Goal: Information Seeking & Learning: Find specific fact

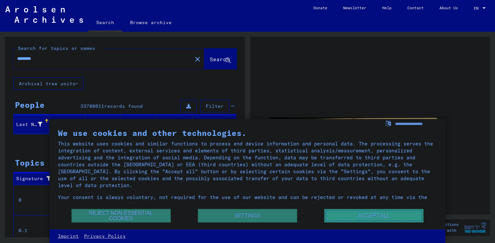
scroll to position [25, 0]
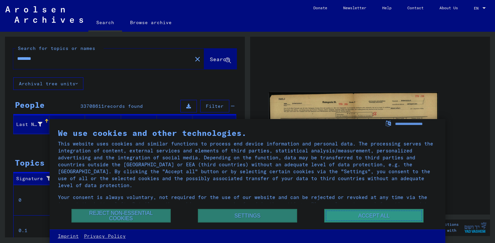
click at [331, 219] on button "Accept all" at bounding box center [373, 216] width 99 height 14
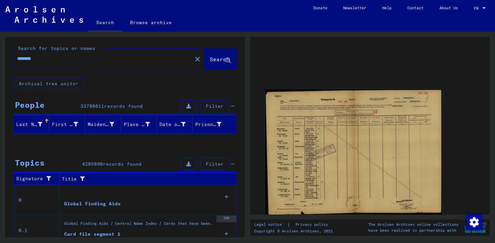
click at [292, 147] on img at bounding box center [354, 152] width 178 height 127
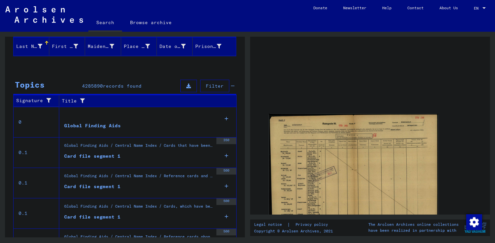
scroll to position [119, 0]
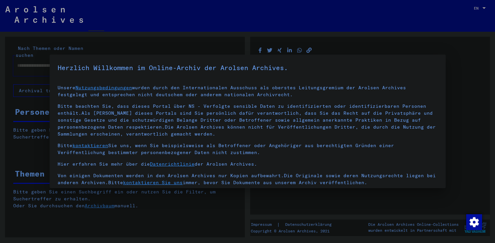
type input "********"
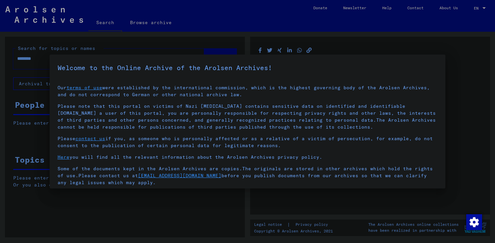
scroll to position [50, 0]
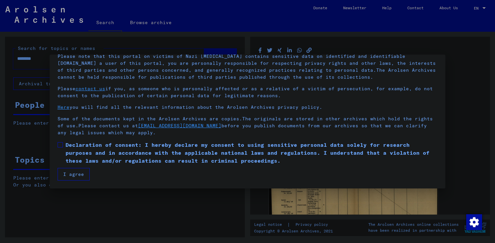
click at [80, 175] on button "I agree" at bounding box center [74, 174] width 32 height 13
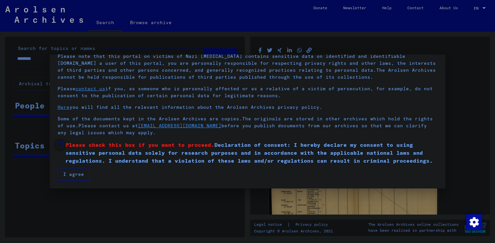
click at [62, 145] on span at bounding box center [60, 144] width 5 height 5
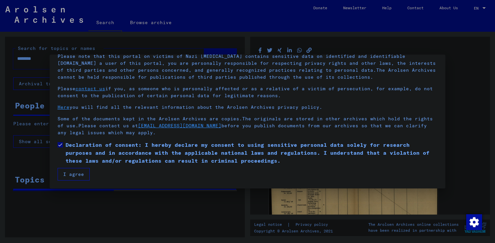
click at [67, 172] on button "I agree" at bounding box center [74, 174] width 32 height 13
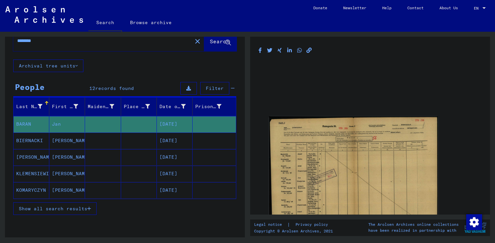
scroll to position [50, 0]
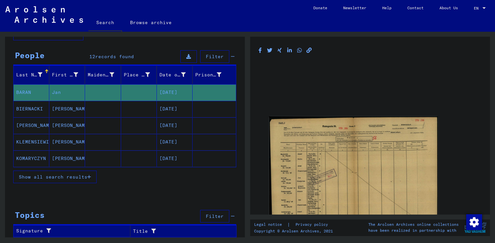
click at [50, 180] on button "Show all search results" at bounding box center [54, 177] width 83 height 13
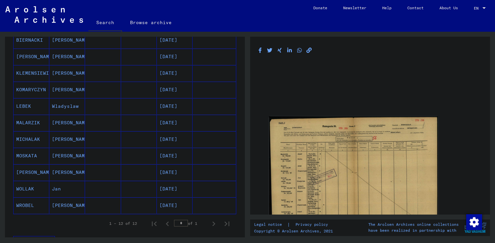
scroll to position [179, 0]
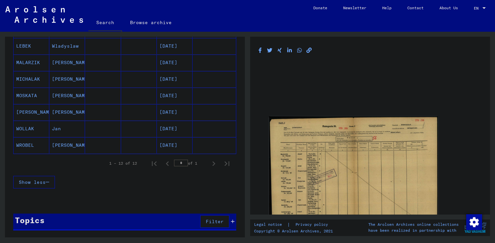
click at [63, 149] on mat-cell "[PERSON_NAME]" at bounding box center [67, 145] width 36 height 16
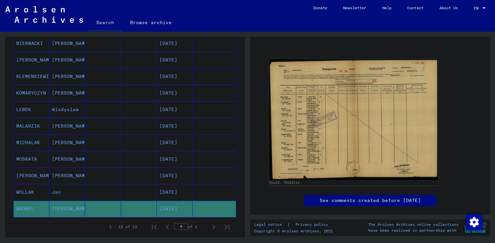
scroll to position [179, 0]
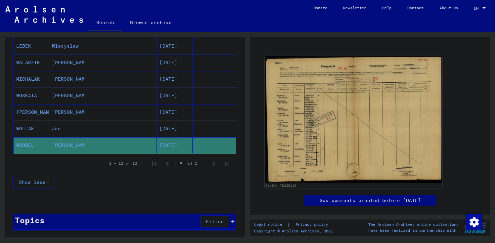
click at [281, 170] on img at bounding box center [354, 119] width 178 height 127
